Goal: Information Seeking & Learning: Understand process/instructions

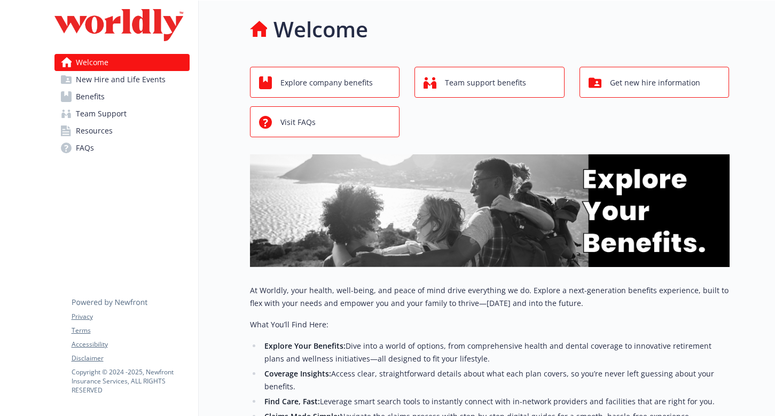
click at [98, 98] on span "Benefits" at bounding box center [90, 96] width 29 height 17
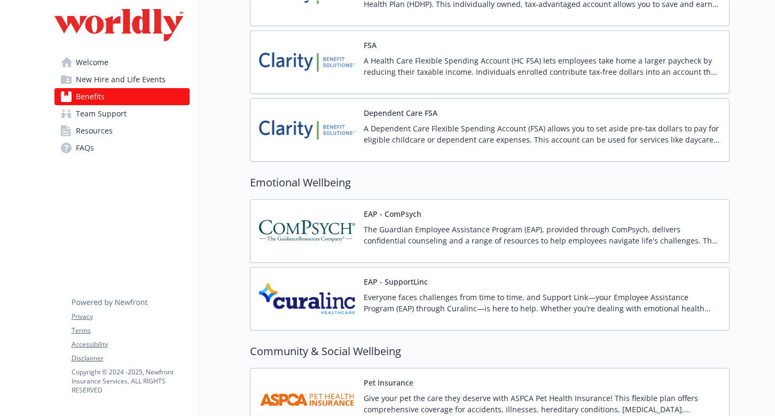
scroll to position [1473, 0]
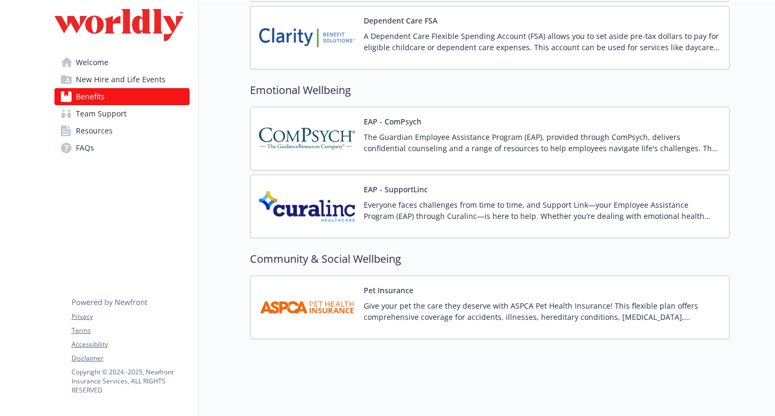
click at [118, 149] on link "FAQs" at bounding box center [122, 147] width 135 height 17
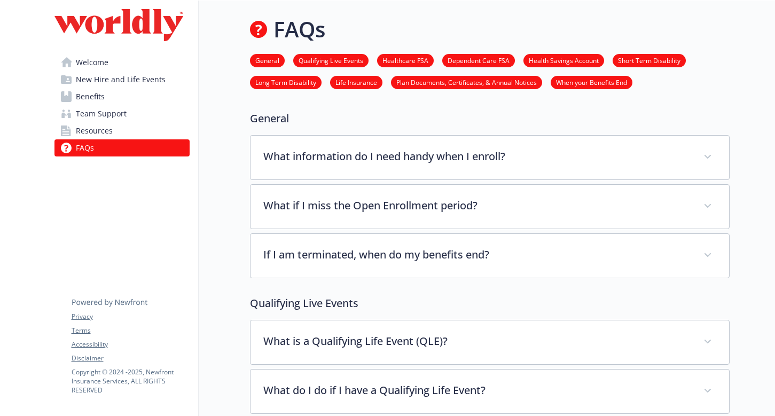
scroll to position [345, 0]
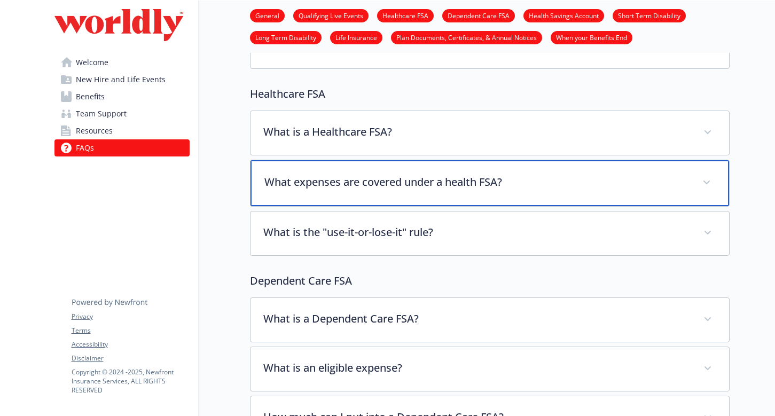
click at [469, 183] on p "What expenses are covered under a health FSA?" at bounding box center [477, 182] width 425 height 16
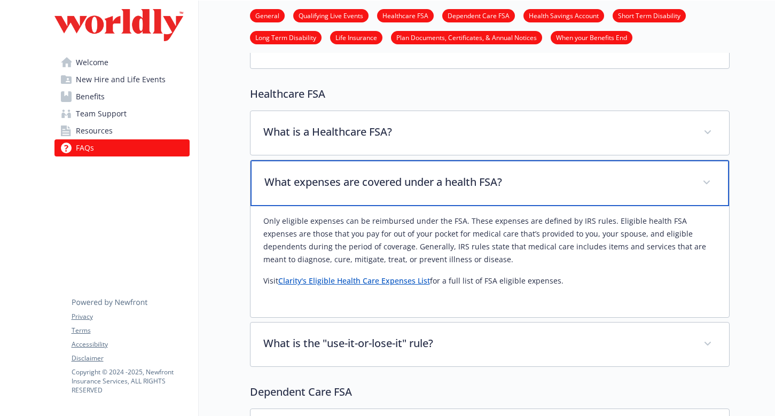
click at [469, 183] on p "What expenses are covered under a health FSA?" at bounding box center [477, 182] width 425 height 16
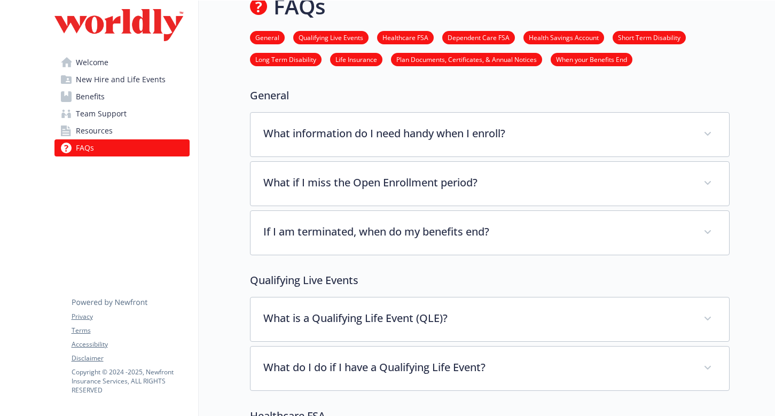
scroll to position [0, 0]
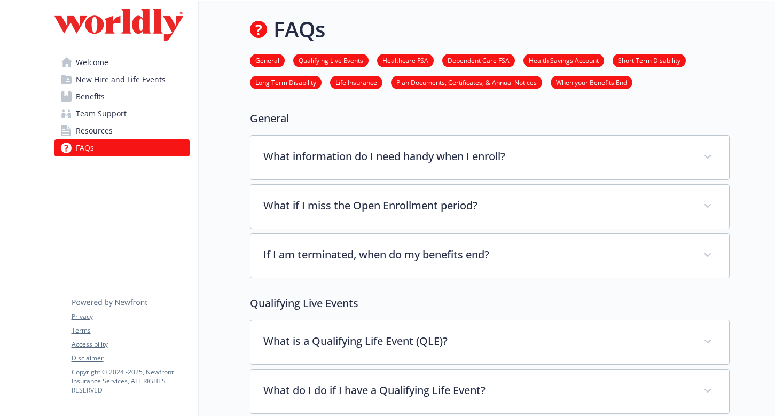
click at [92, 66] on span "Welcome" at bounding box center [92, 62] width 33 height 17
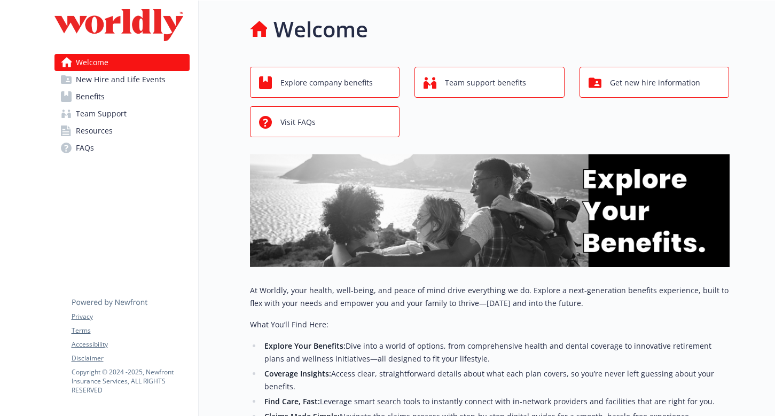
click at [118, 79] on span "New Hire and Life Events" at bounding box center [121, 79] width 90 height 17
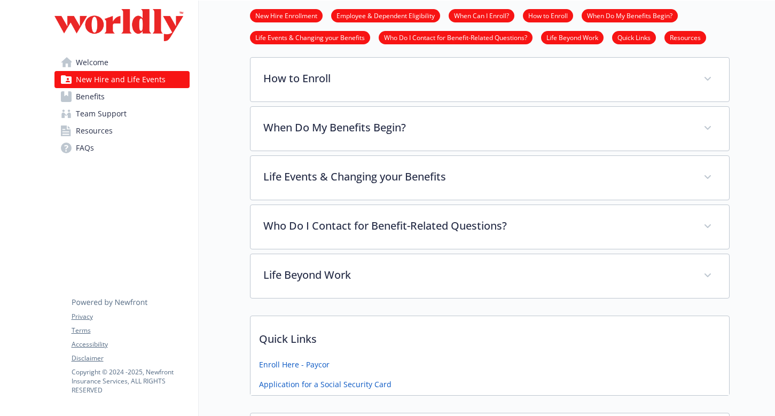
scroll to position [344, 0]
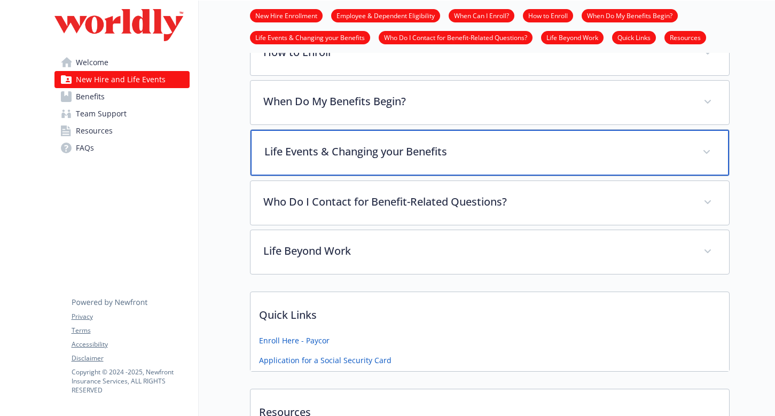
click at [292, 146] on p "Life Events & Changing your Benefits" at bounding box center [477, 152] width 425 height 16
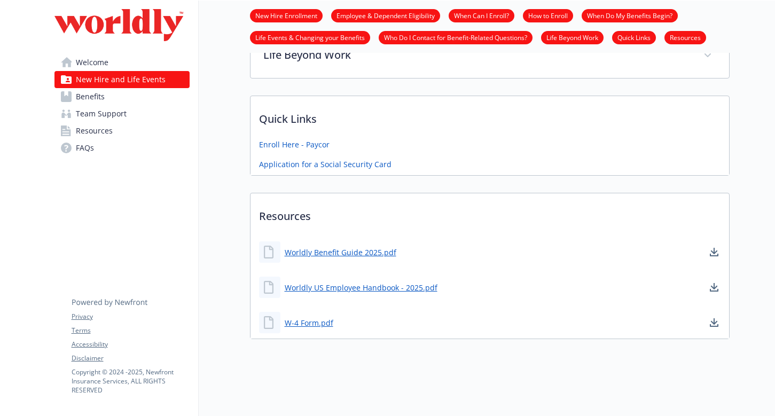
scroll to position [688, 0]
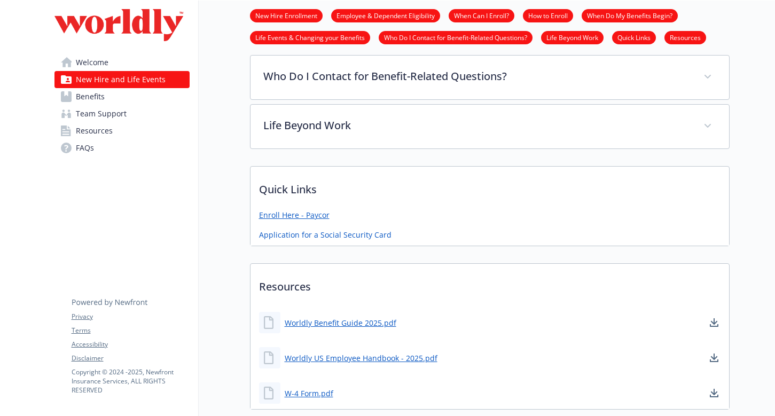
click at [309, 214] on link "Enroll Here - Paycor" at bounding box center [294, 214] width 71 height 11
